Goal: Check status: Check status

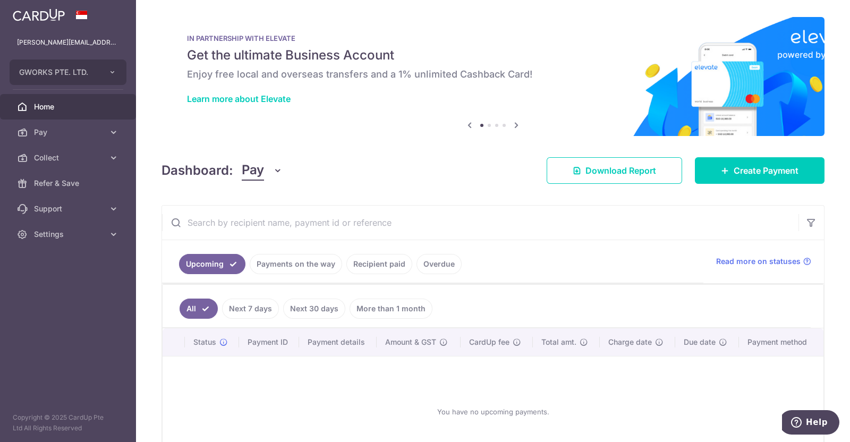
click at [295, 265] on link "Payments on the way" at bounding box center [296, 264] width 92 height 20
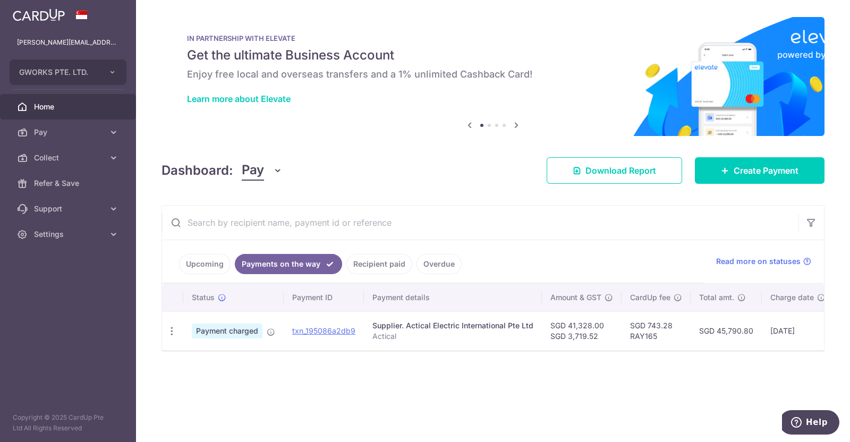
click at [375, 261] on link "Recipient paid" at bounding box center [379, 264] width 66 height 20
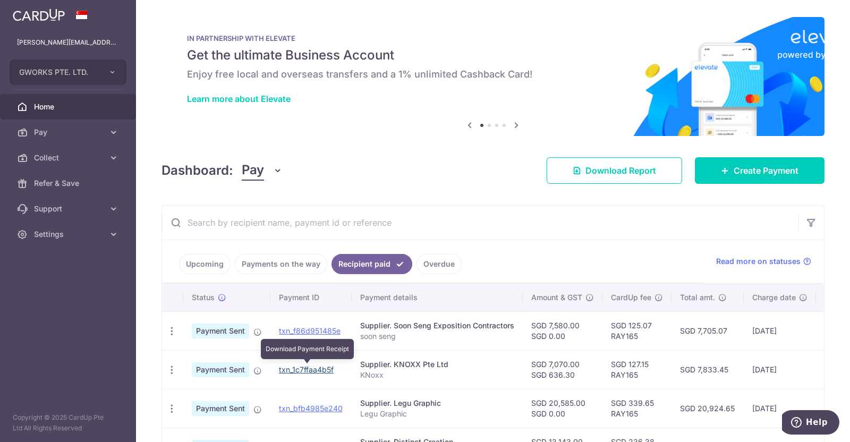
click at [300, 367] on link "txn_1c7ffaa4b5f" at bounding box center [306, 369] width 55 height 9
click at [842, 434] on div at bounding box center [842, 434] width 0 height 0
drag, startPoint x: 324, startPoint y: 368, endPoint x: 483, endPoint y: 72, distance: 335.5
click at [324, 368] on link "txn_1c7ffaa4b5f" at bounding box center [306, 369] width 55 height 9
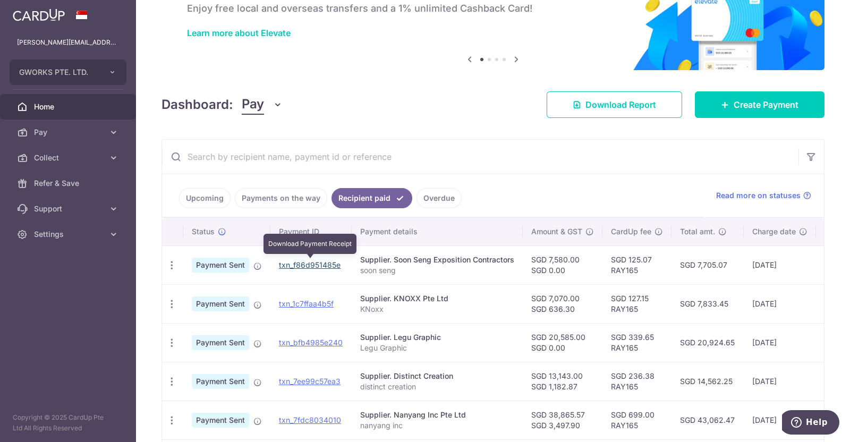
click at [316, 265] on link "txn_f86d951485e" at bounding box center [310, 264] width 62 height 9
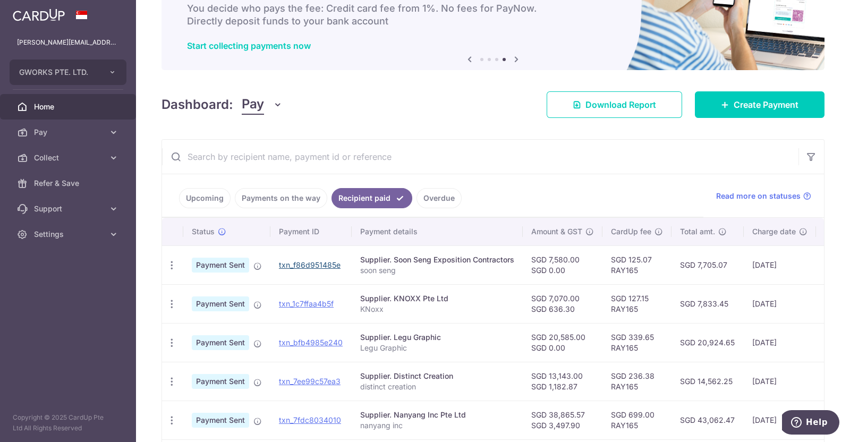
scroll to position [0, 0]
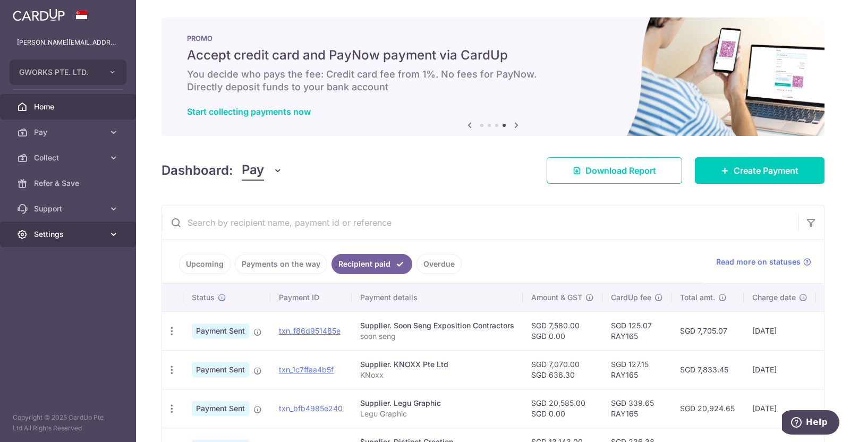
click at [78, 227] on link "Settings" at bounding box center [68, 235] width 136 height 26
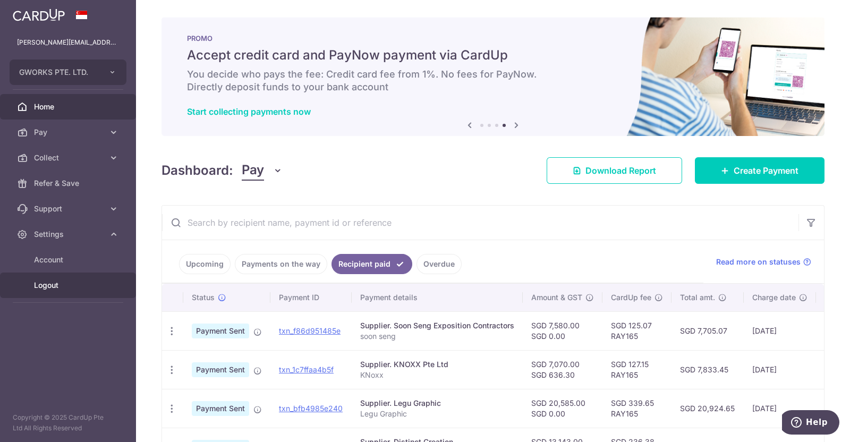
click at [69, 283] on span "Logout" at bounding box center [69, 285] width 70 height 11
